Goal: Register for event/course

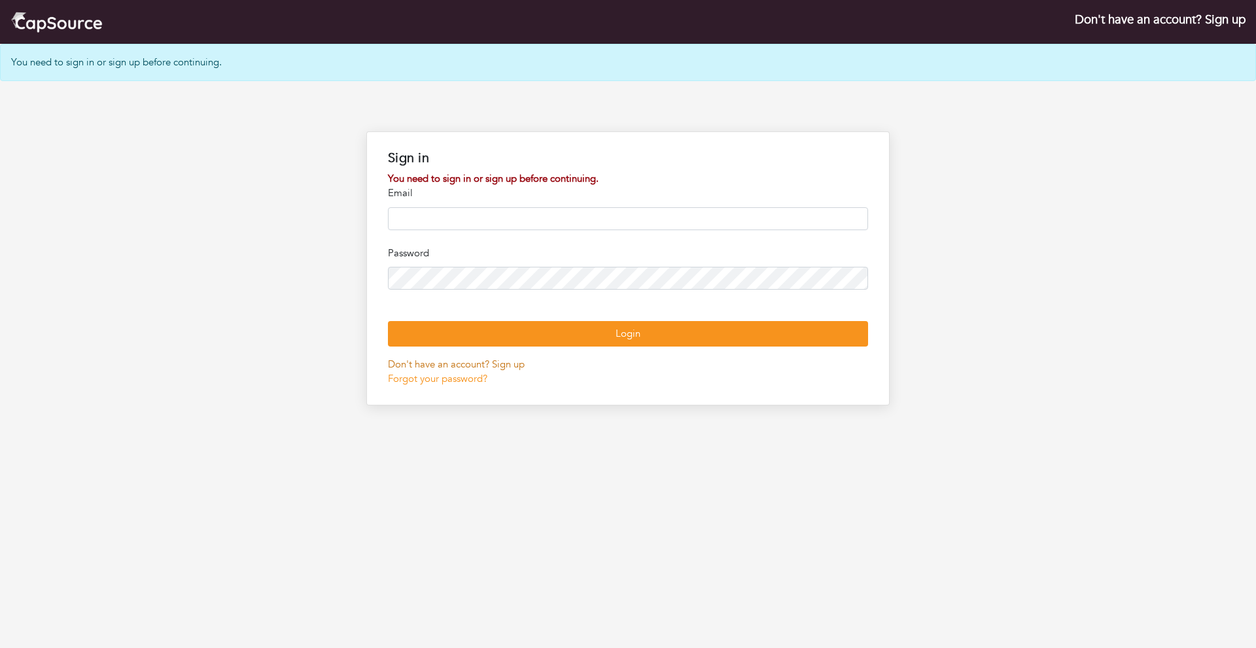
click at [509, 371] on link "Don't have an account? Sign up" at bounding box center [456, 364] width 137 height 13
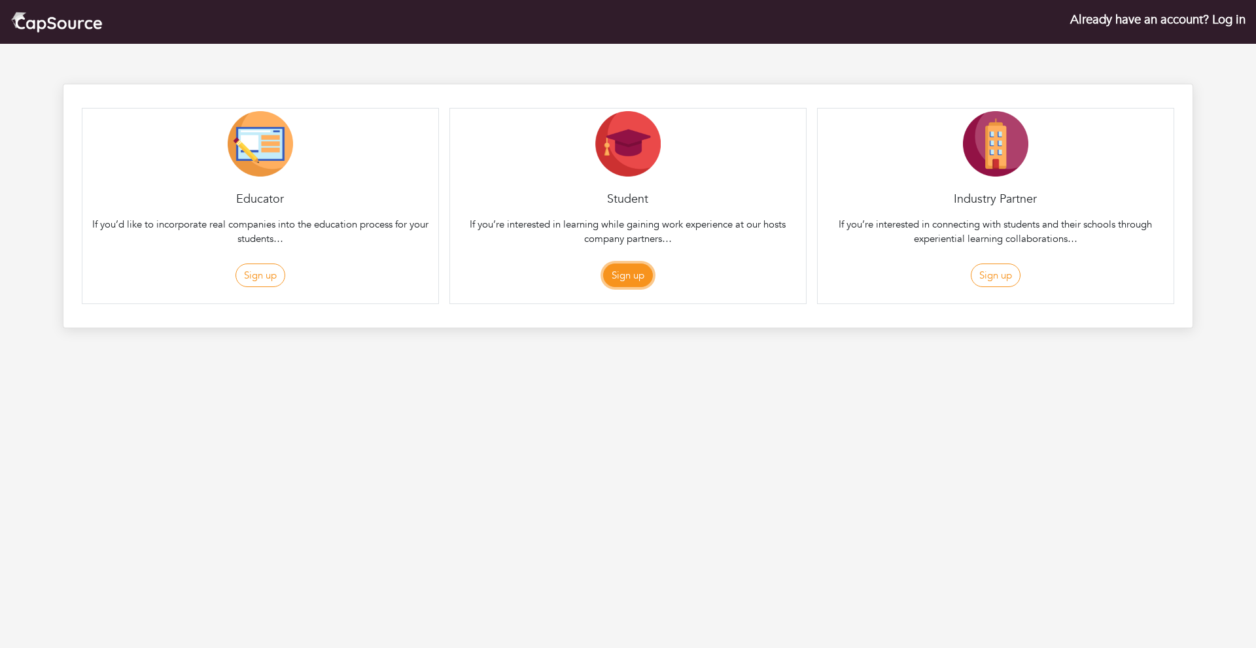
click at [631, 273] on button "Sign up" at bounding box center [628, 276] width 50 height 24
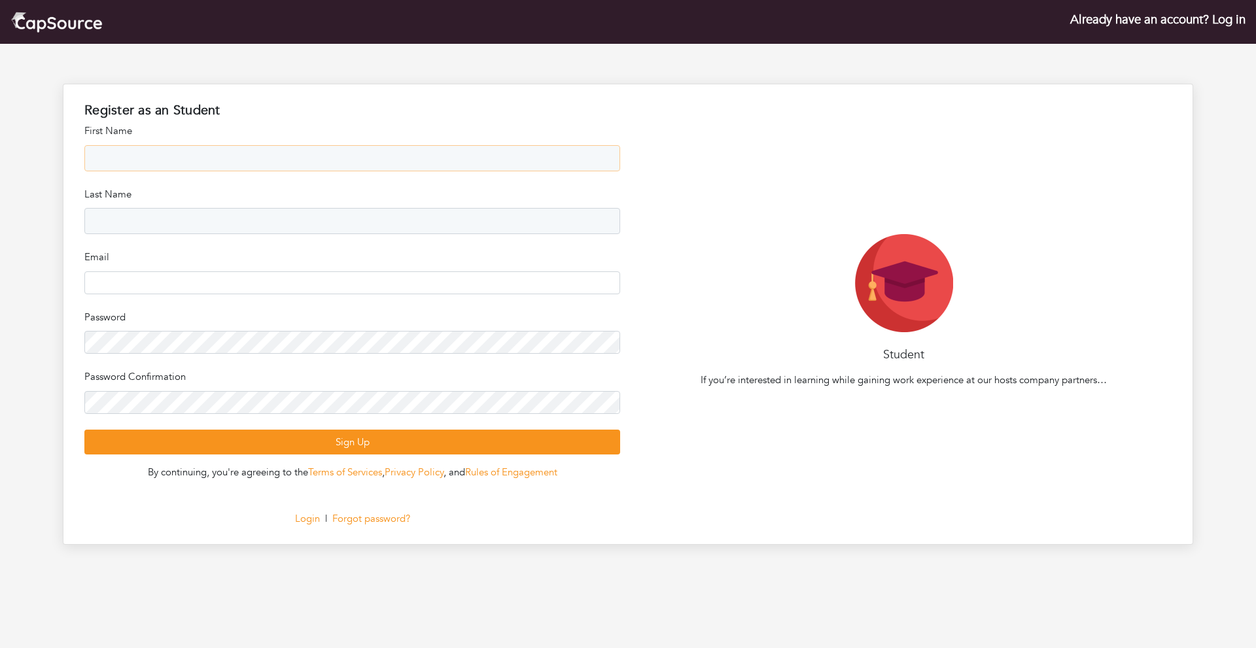
click at [467, 160] on input "text" at bounding box center [352, 158] width 536 height 26
type input "*******"
type input "****"
type input "**********"
click at [84, 430] on button "Sign Up" at bounding box center [352, 443] width 536 height 26
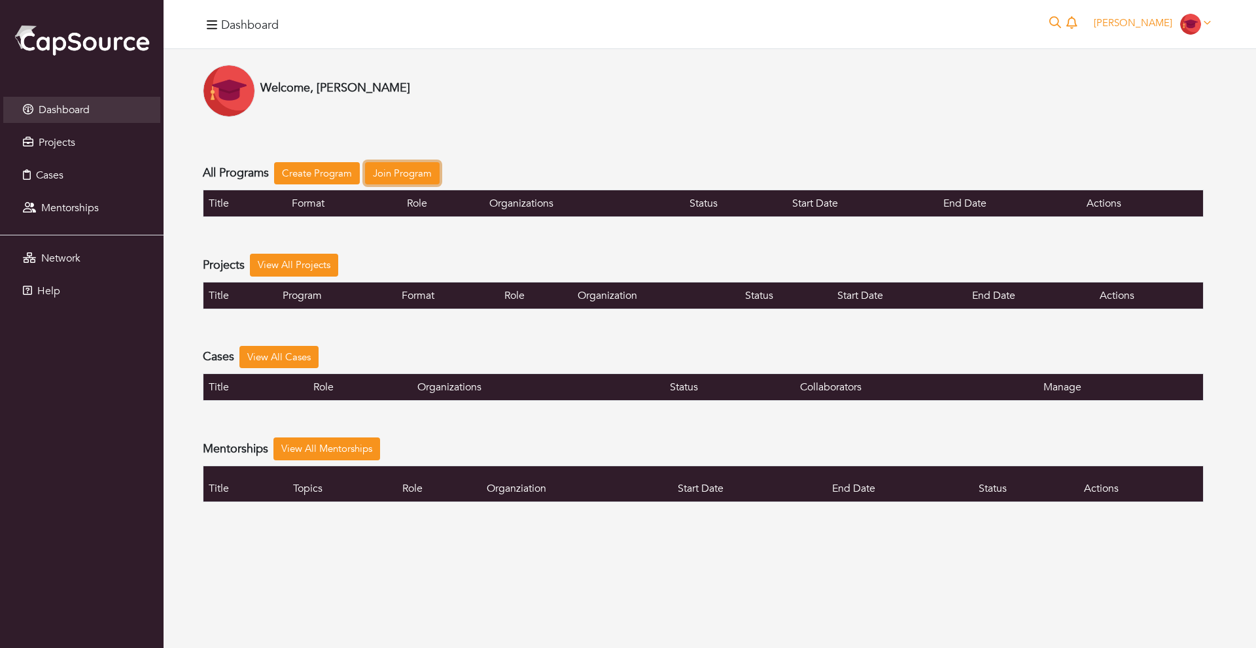
click at [417, 175] on link "Join Program" at bounding box center [402, 173] width 75 height 23
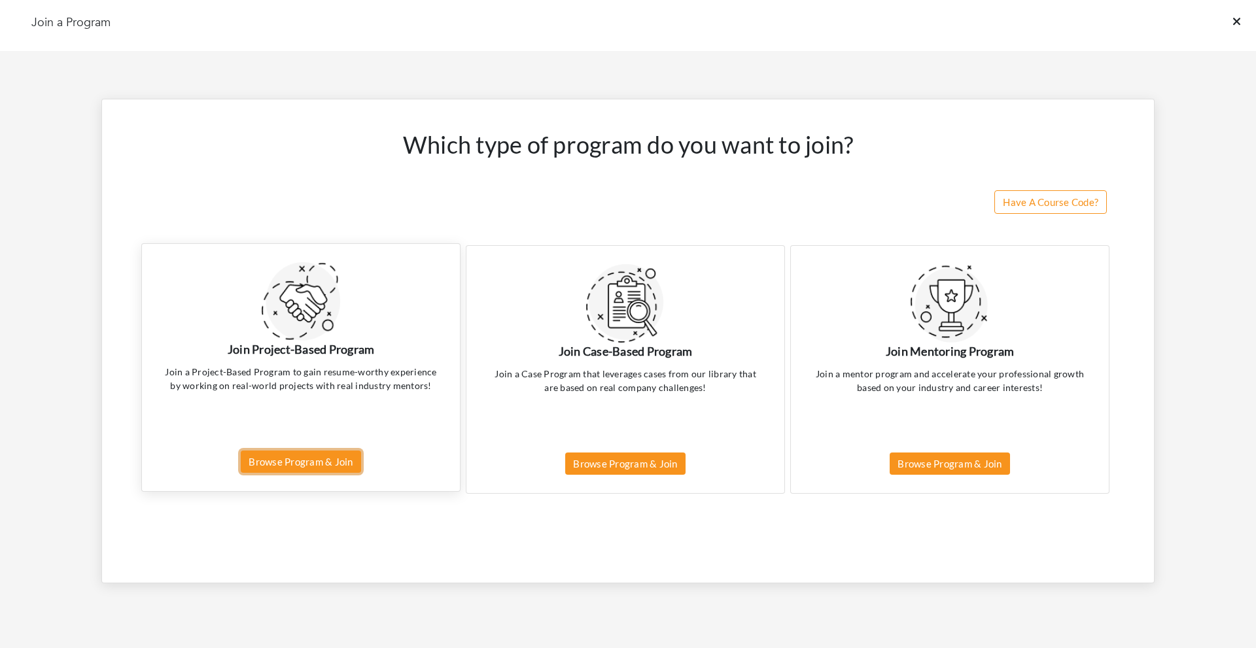
click at [343, 460] on link "Browse Program & Join" at bounding box center [301, 462] width 120 height 23
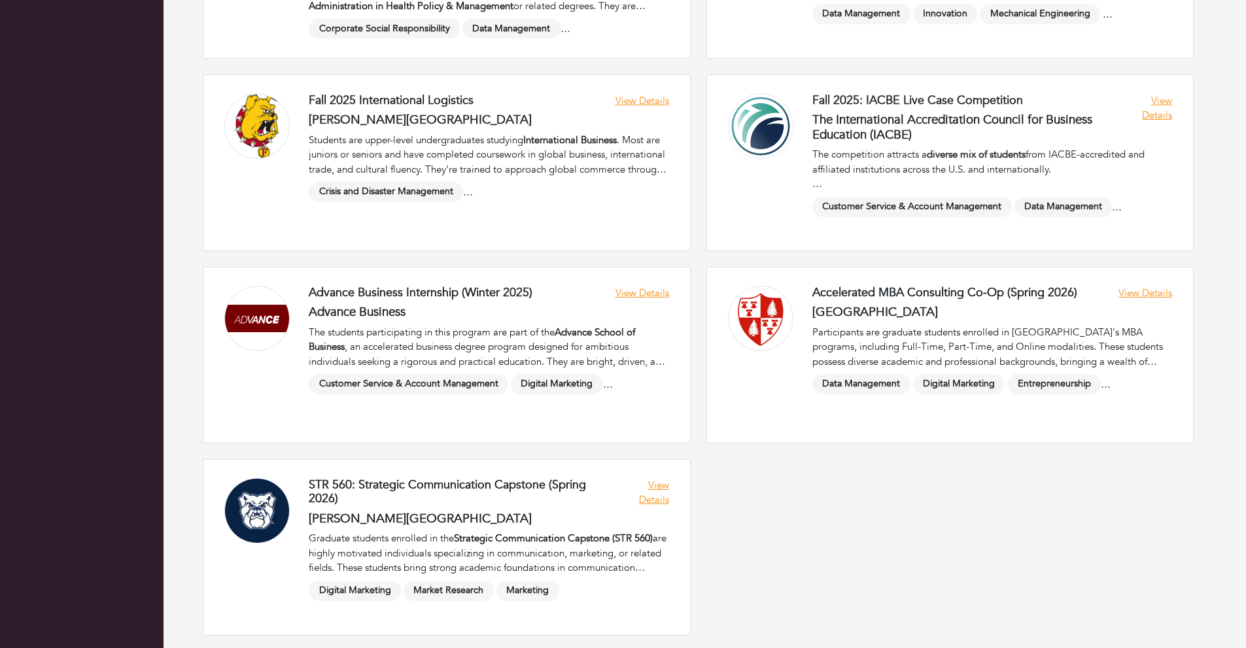
scroll to position [2030, 0]
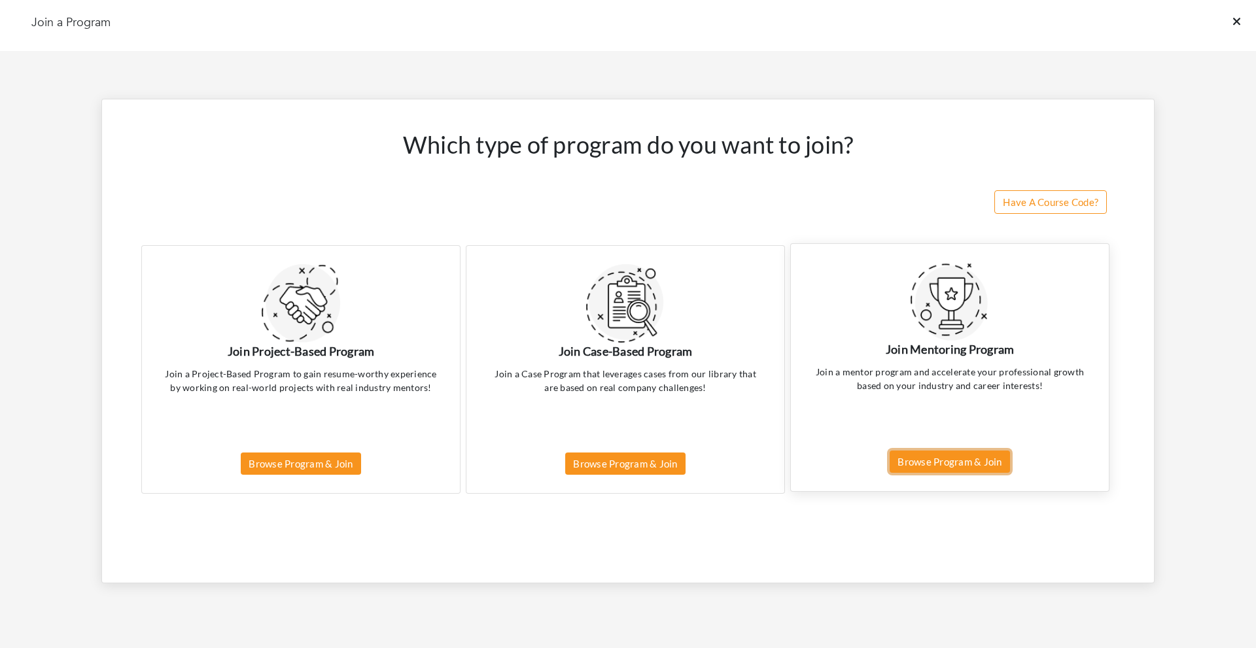
click at [950, 456] on link "Browse Program & Join" at bounding box center [950, 462] width 120 height 23
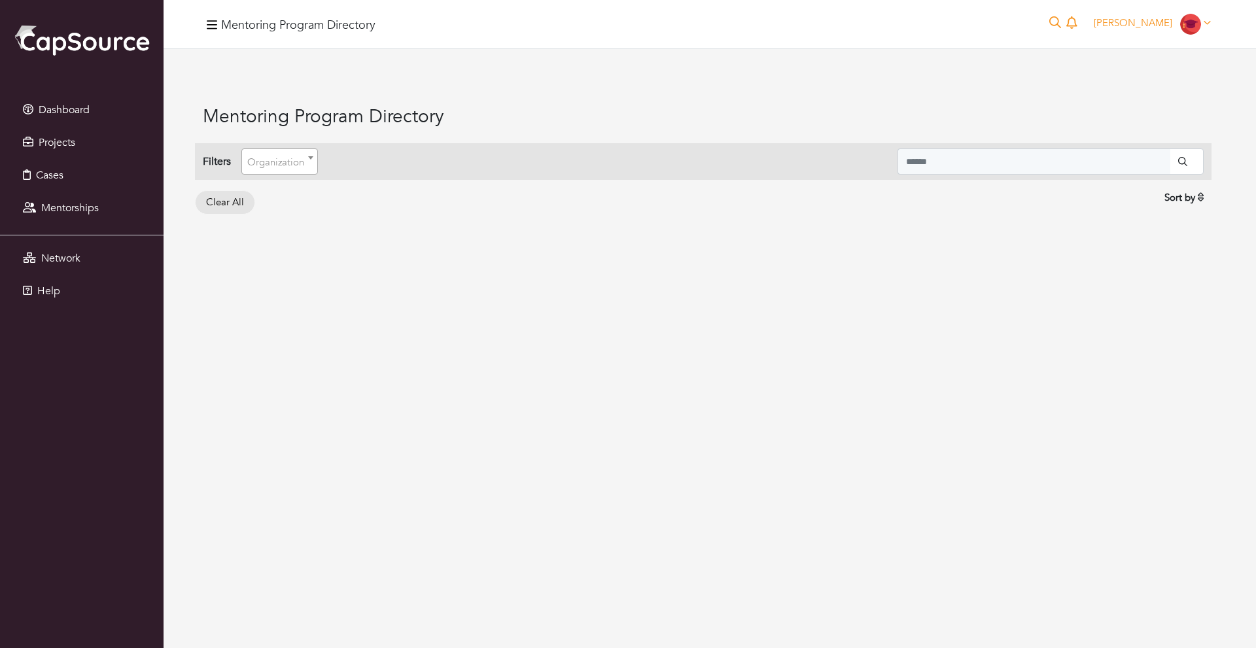
click at [274, 168] on span "Organization" at bounding box center [275, 162] width 57 height 13
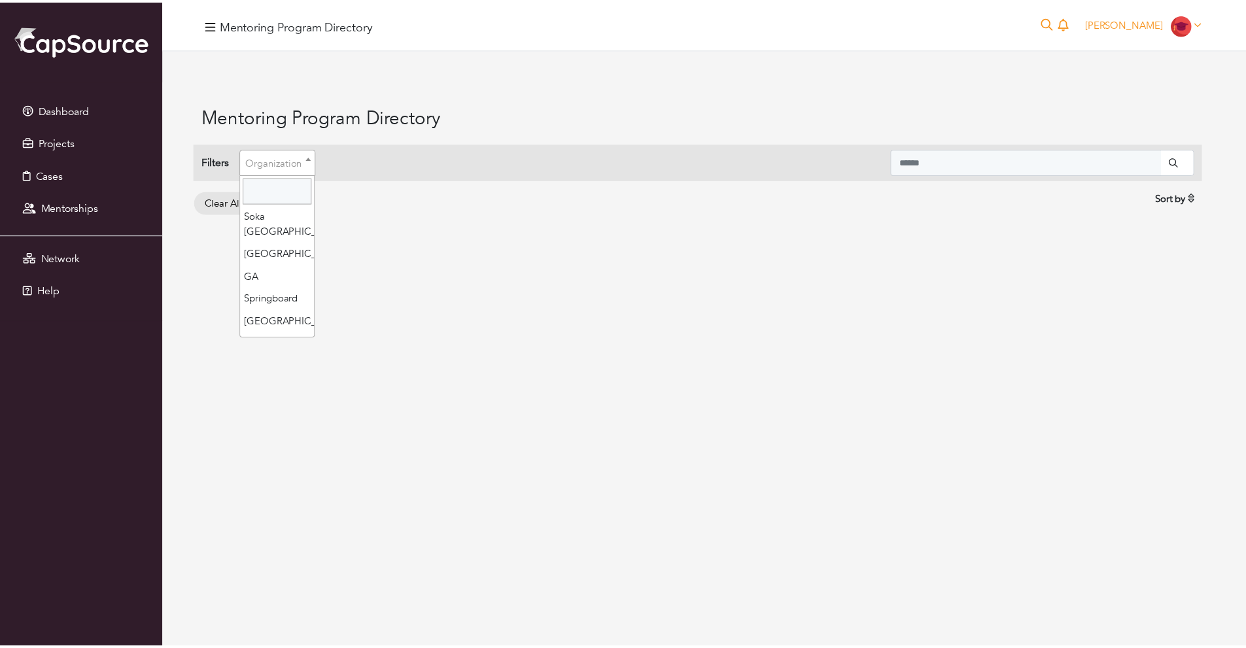
scroll to position [542, 0]
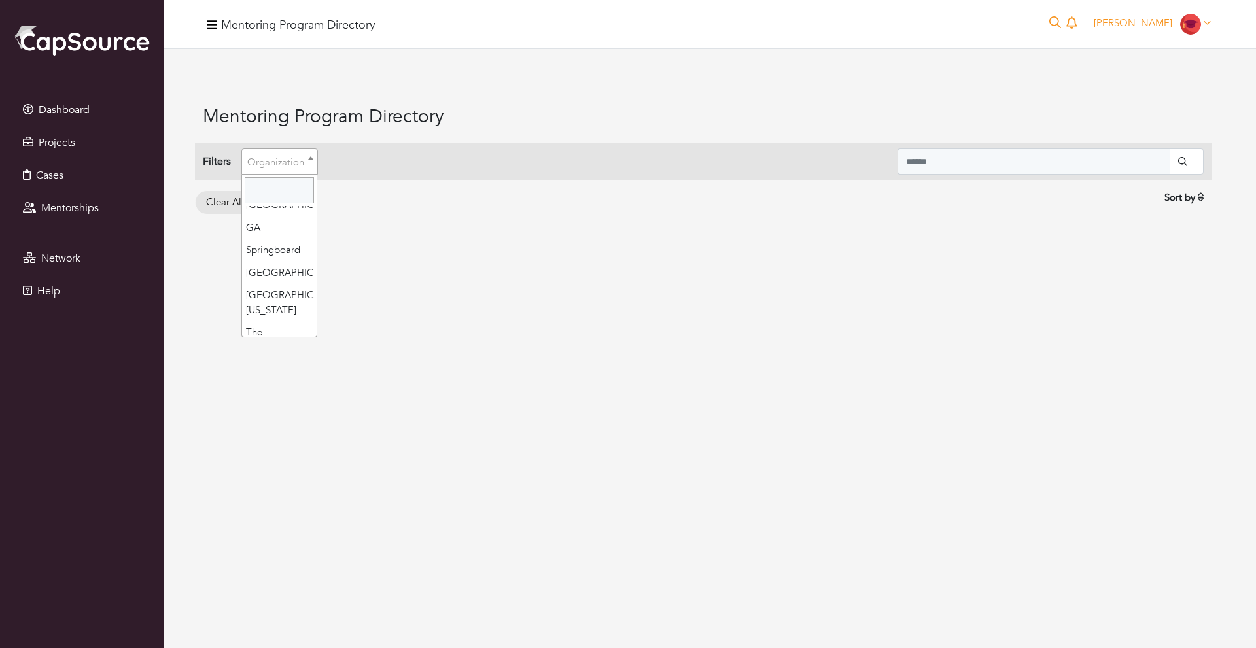
click at [407, 277] on div "Mentoring Program Directory 0 Manomay Goel Manomay Goel My profile My organizat…" at bounding box center [710, 324] width 1092 height 648
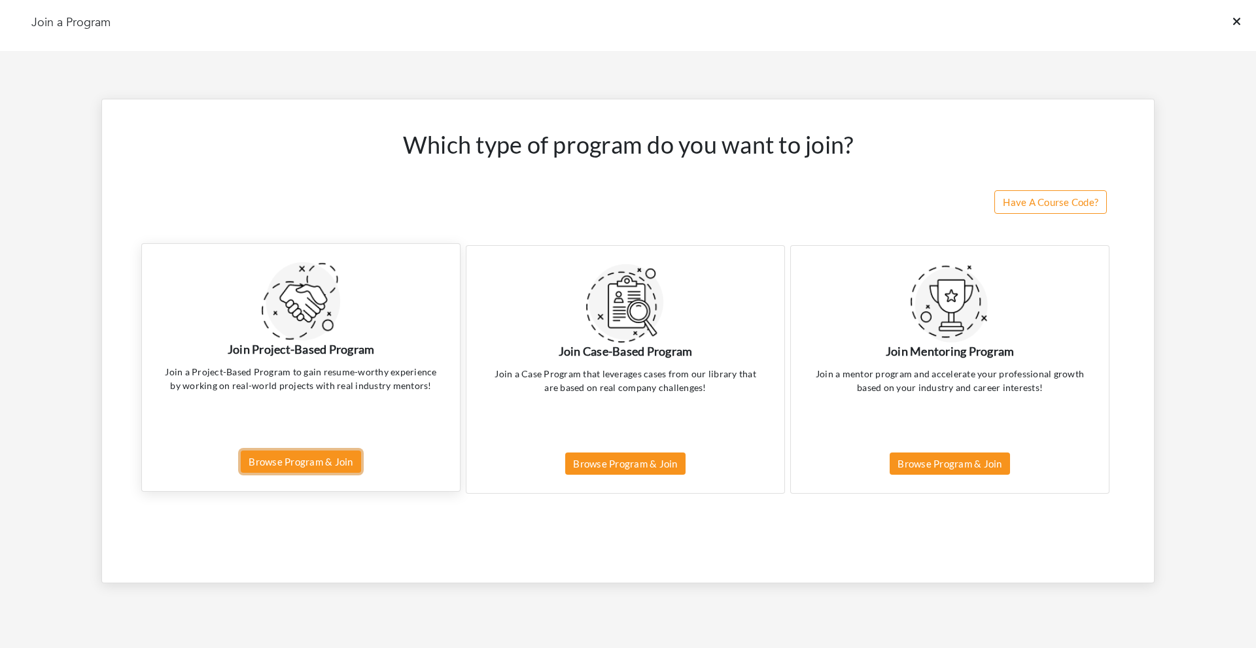
click at [332, 459] on link "Browse Program & Join" at bounding box center [301, 462] width 120 height 23
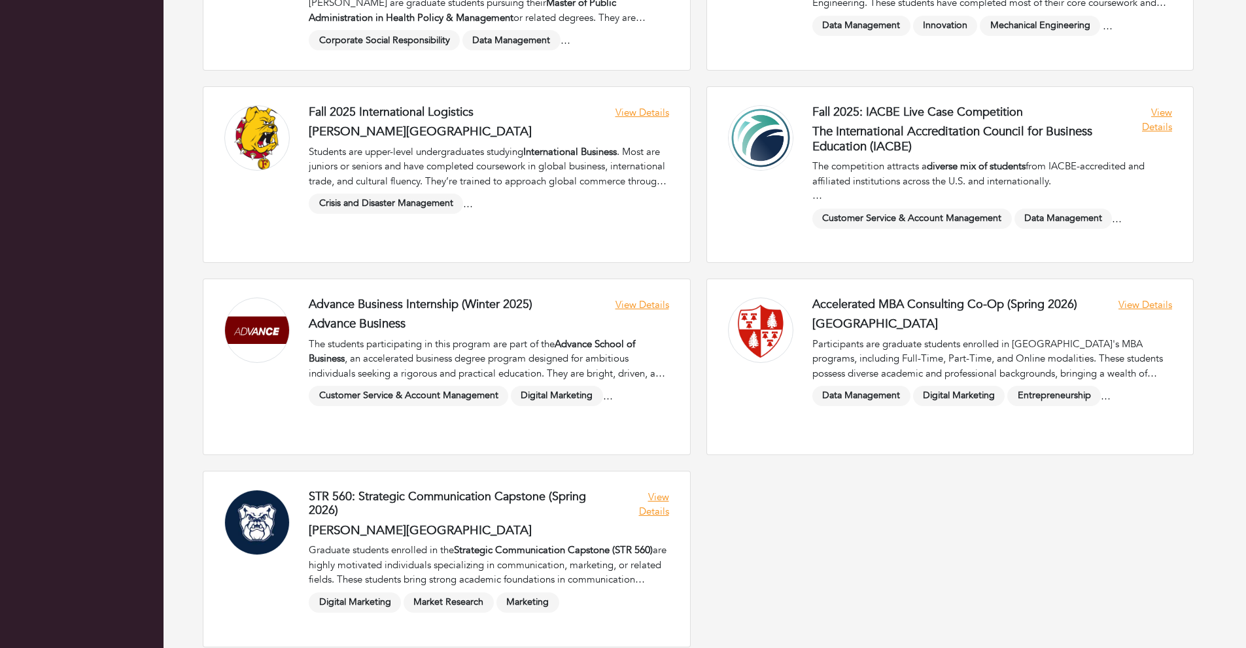
scroll to position [2030, 0]
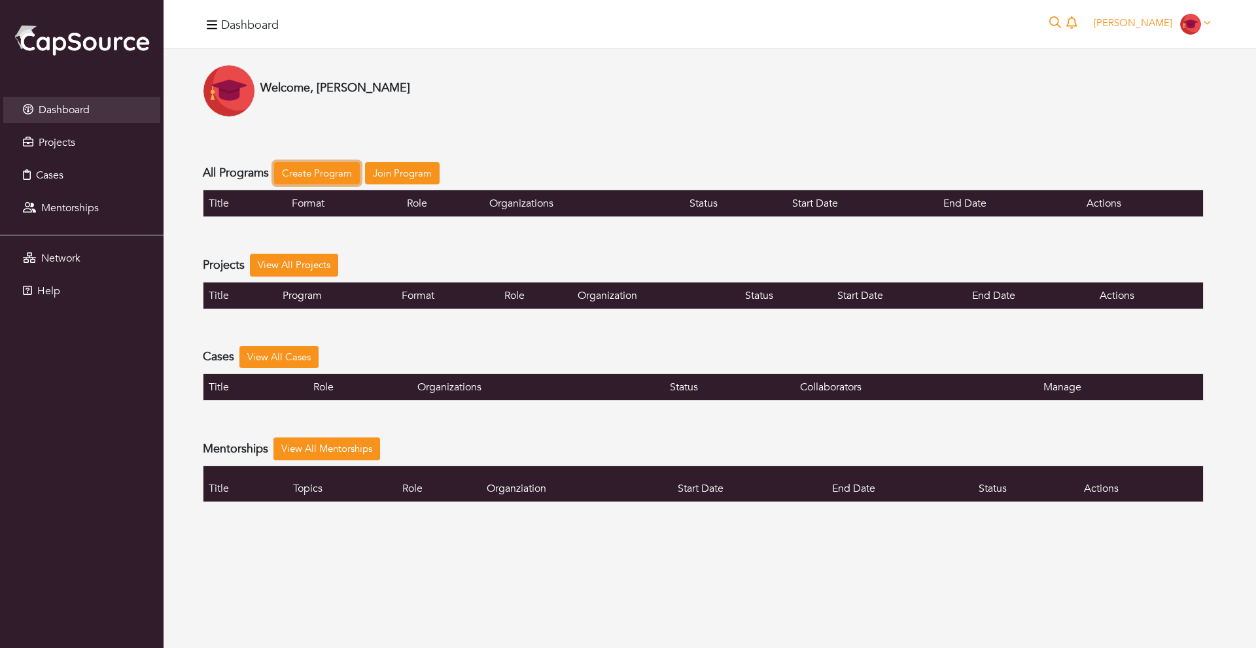
click at [316, 164] on link "Create Program" at bounding box center [317, 173] width 86 height 23
click at [124, 141] on link "Projects" at bounding box center [81, 143] width 157 height 26
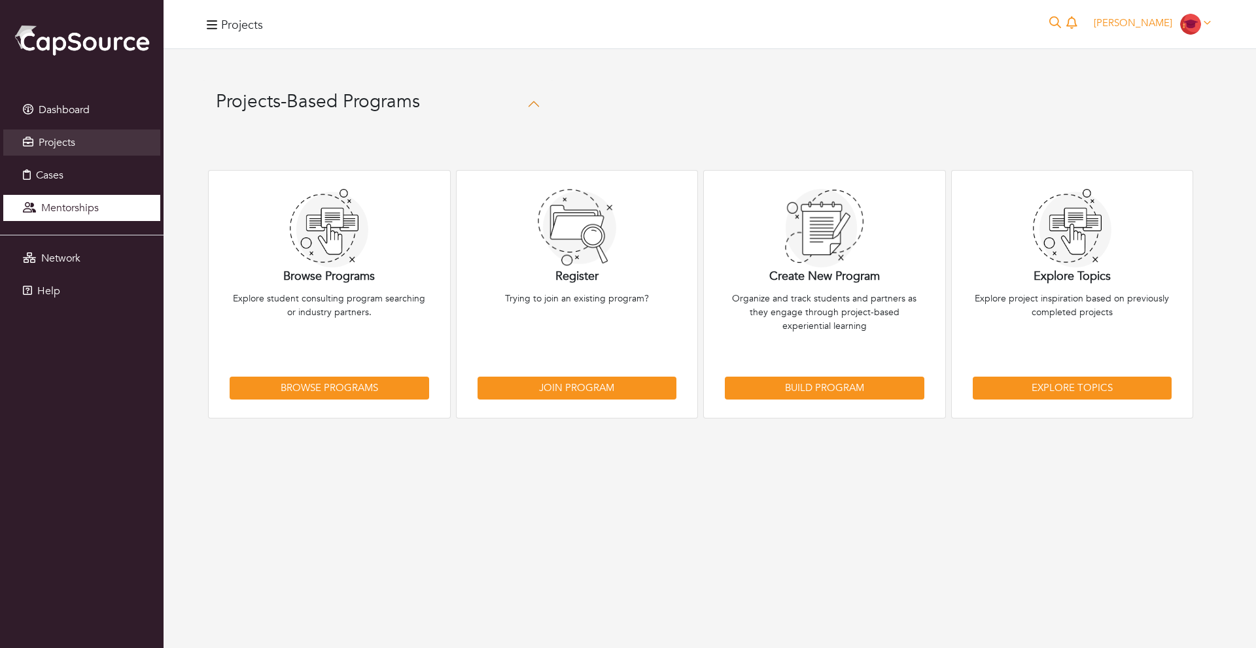
click at [131, 206] on link "Mentorships" at bounding box center [81, 208] width 157 height 26
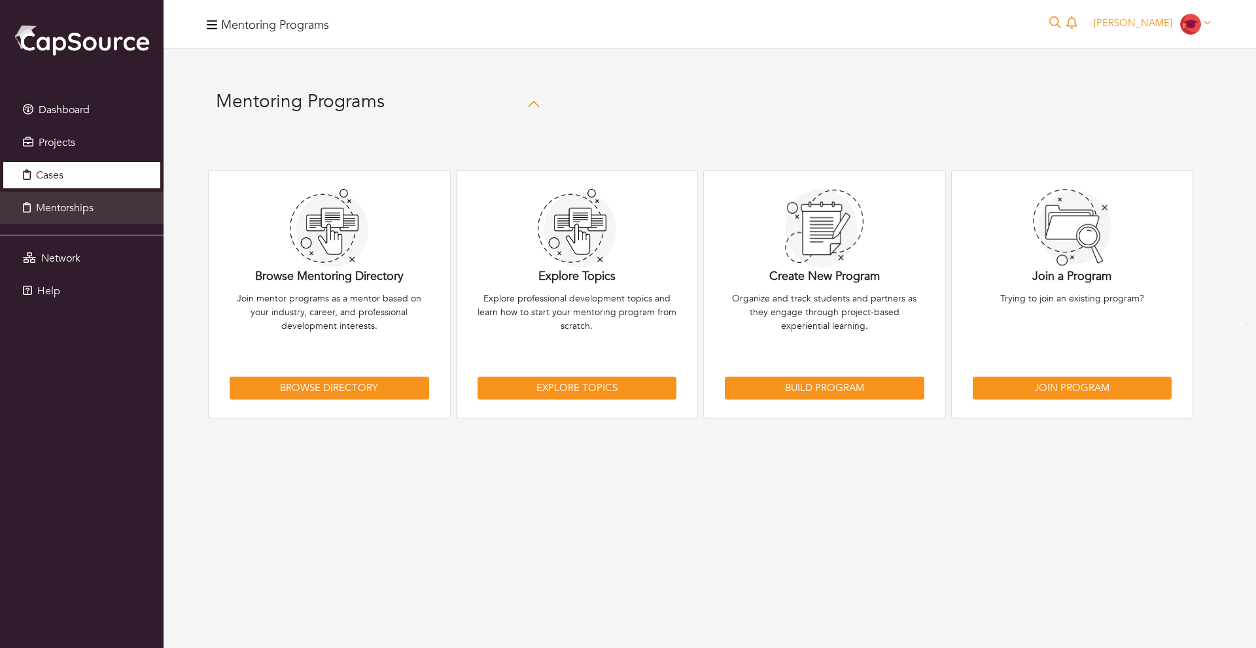
click at [128, 176] on link "Cases" at bounding box center [81, 175] width 157 height 26
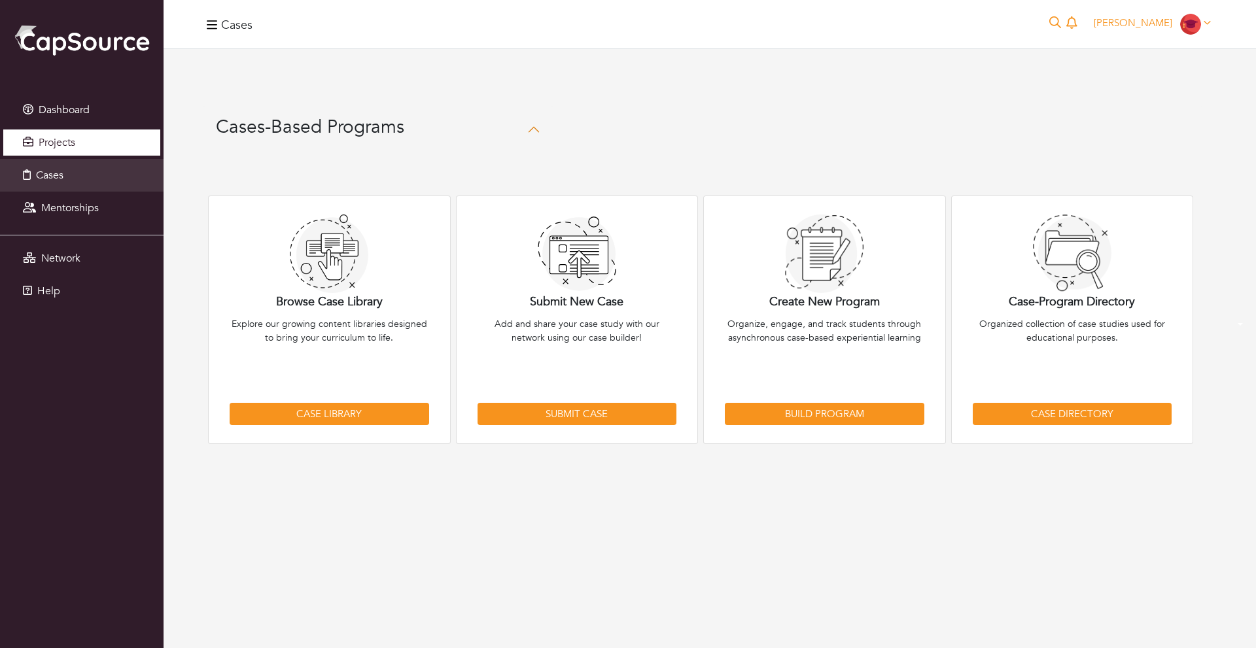
click at [120, 144] on link "Projects" at bounding box center [81, 143] width 157 height 26
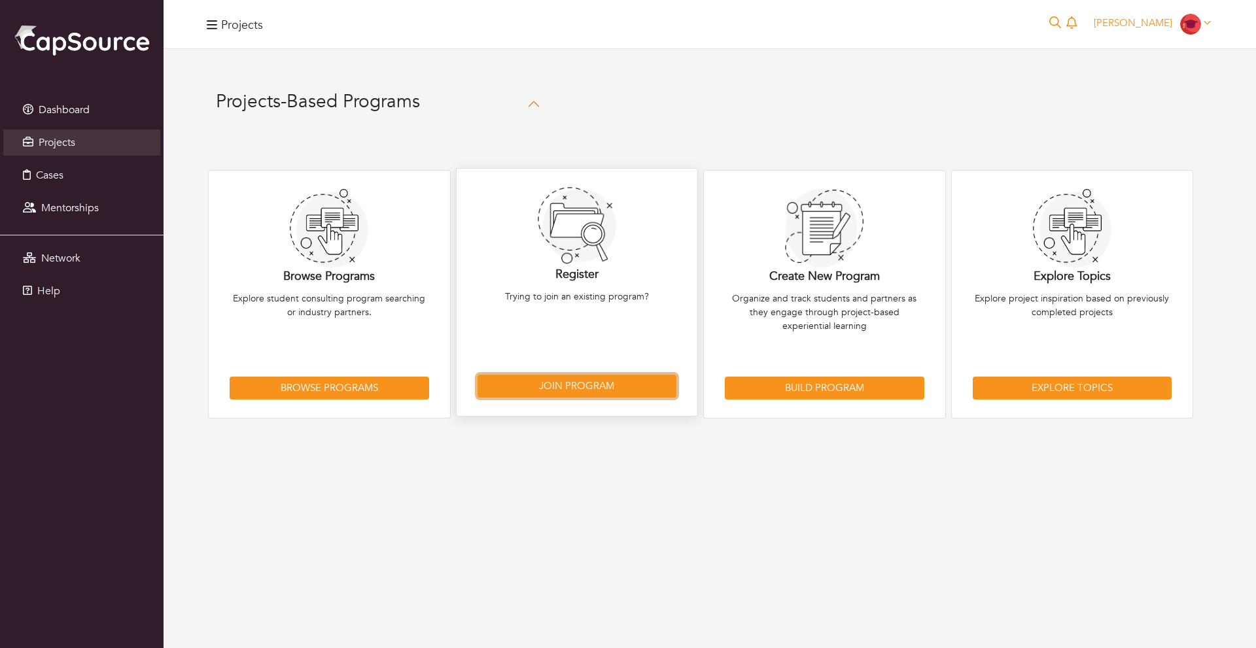
click at [535, 382] on link "Join Program" at bounding box center [576, 386] width 199 height 23
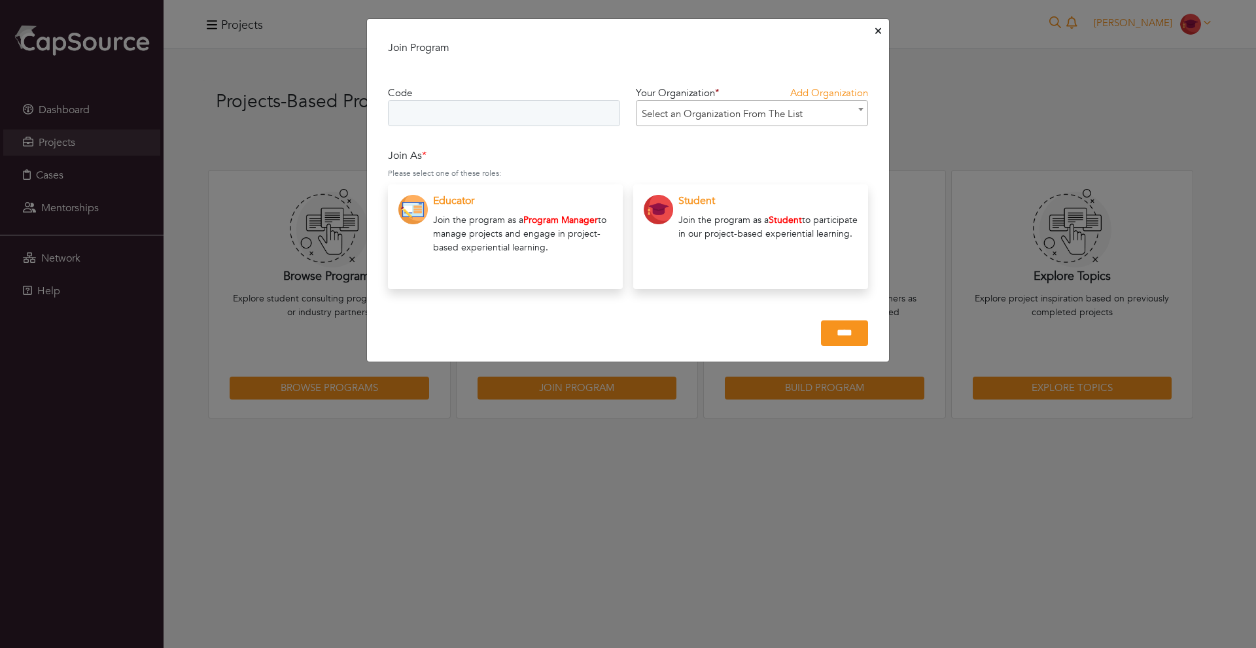
click at [794, 109] on span "Select an Organization From The List" at bounding box center [751, 114] width 231 height 26
click at [814, 112] on span "Select an Organization From The List" at bounding box center [751, 114] width 231 height 26
click at [876, 32] on icon "Close" at bounding box center [878, 31] width 6 height 6
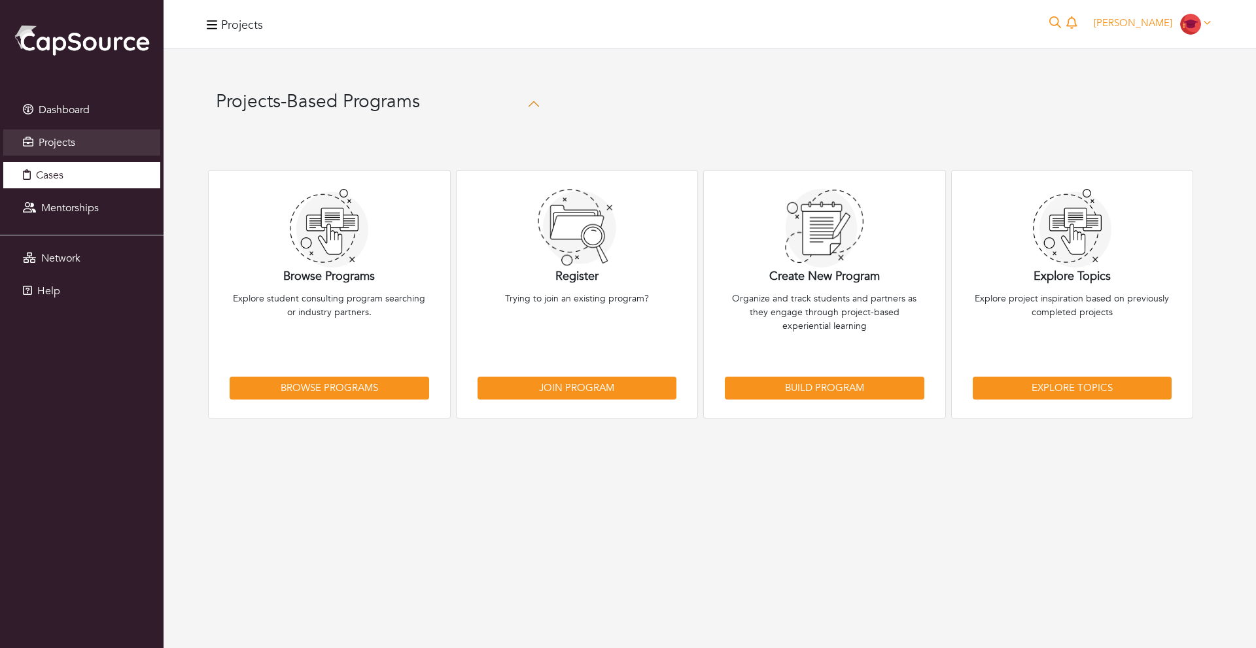
click at [105, 185] on link "Cases" at bounding box center [81, 175] width 157 height 26
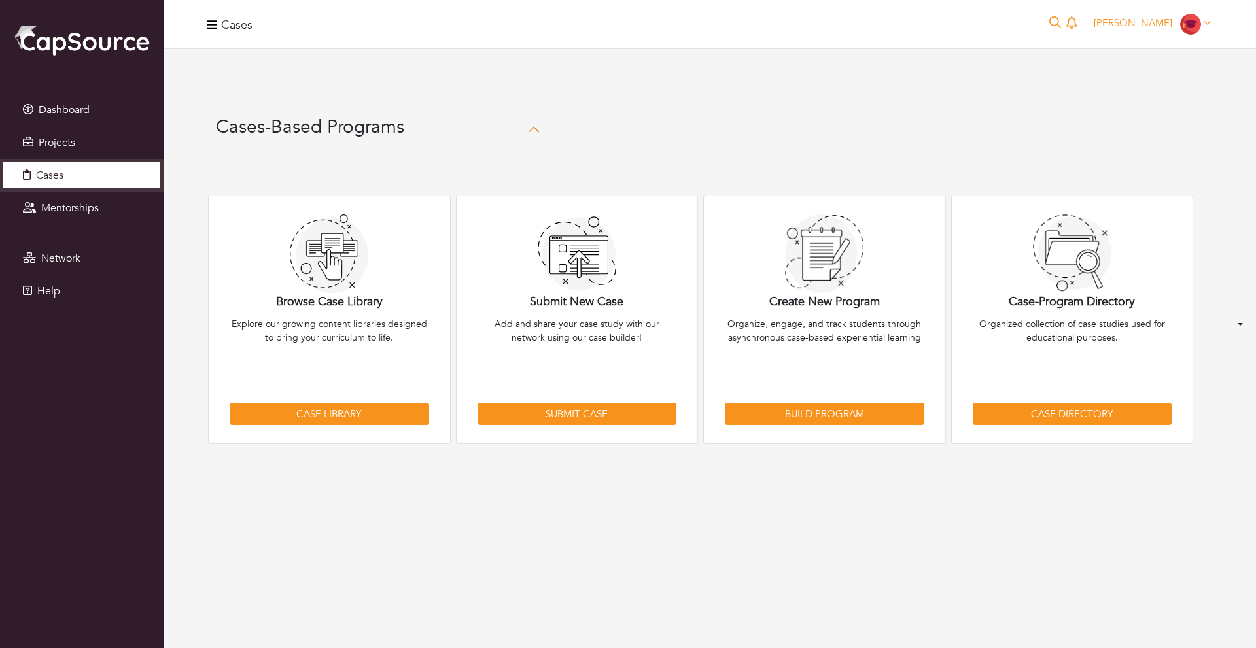
click at [91, 181] on link "Cases" at bounding box center [81, 175] width 157 height 26
click at [48, 174] on span "Cases" at bounding box center [49, 175] width 27 height 14
click at [71, 212] on span "Mentorships" at bounding box center [70, 208] width 58 height 14
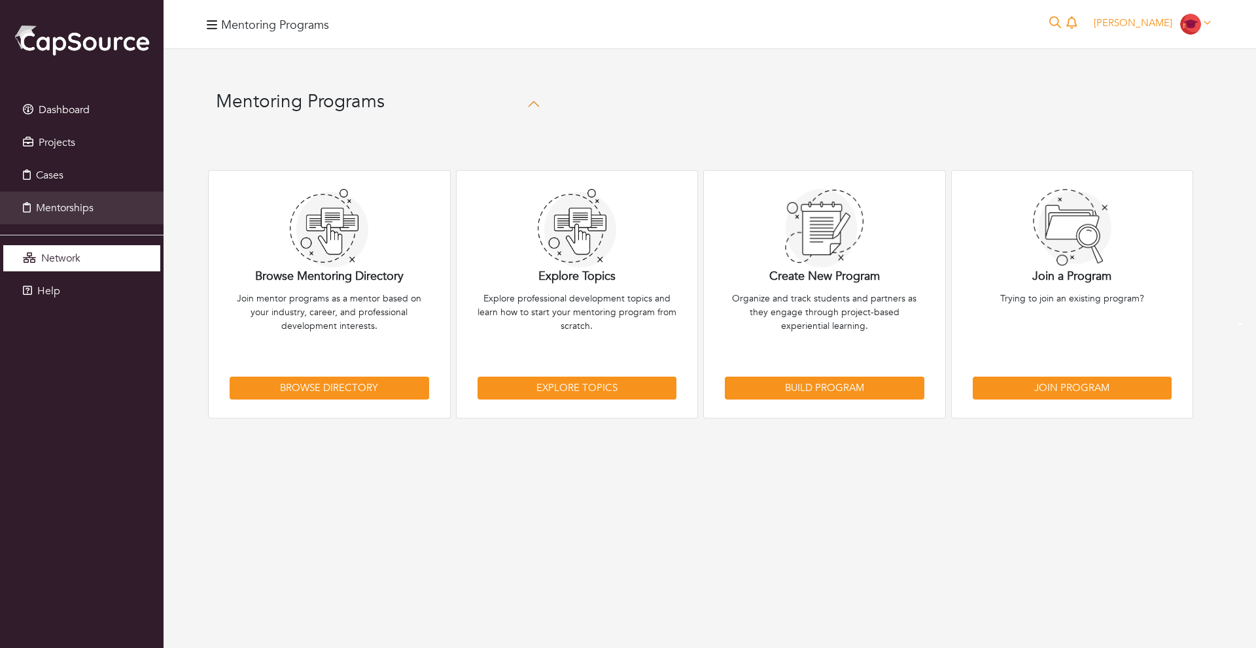
click at [86, 271] on link "Network" at bounding box center [81, 258] width 157 height 26
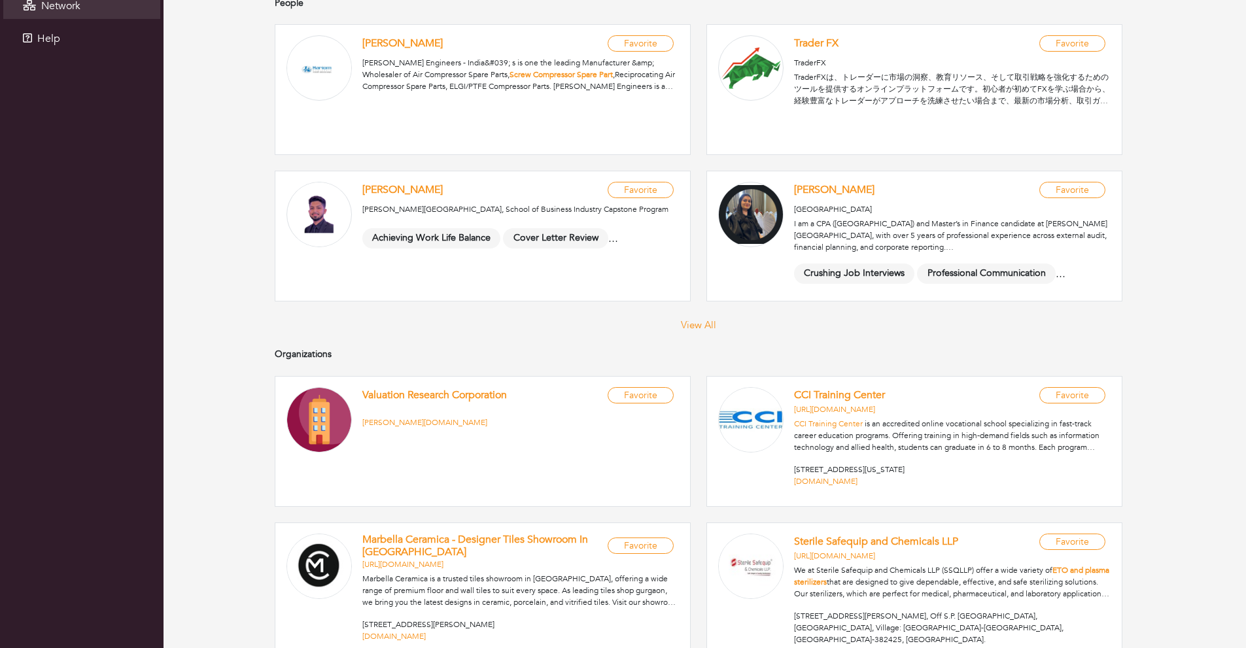
scroll to position [256, 0]
